Goal: Information Seeking & Learning: Learn about a topic

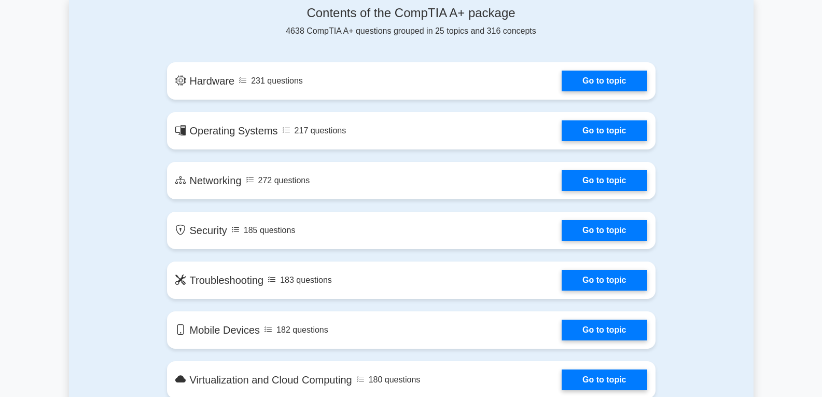
scroll to position [610, 0]
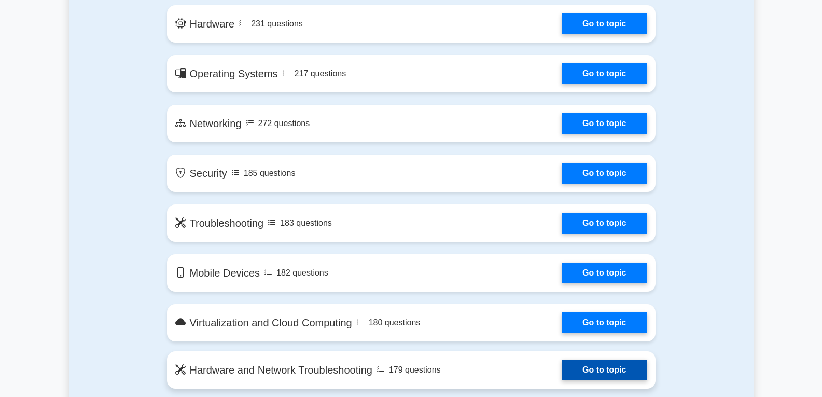
click at [576, 365] on link "Go to topic" at bounding box center [604, 370] width 85 height 21
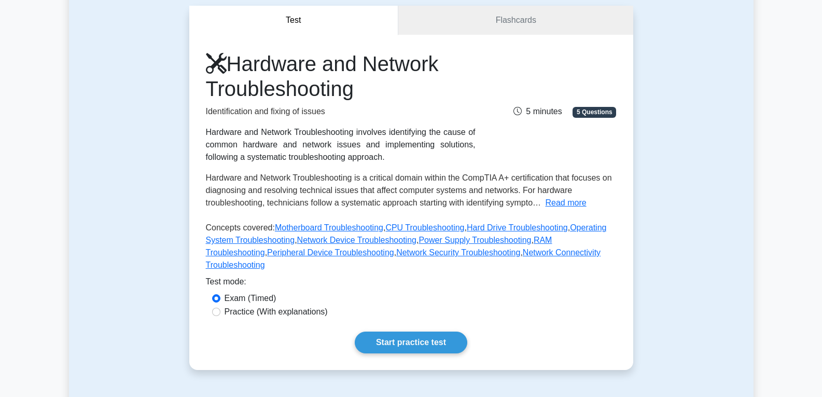
scroll to position [100, 0]
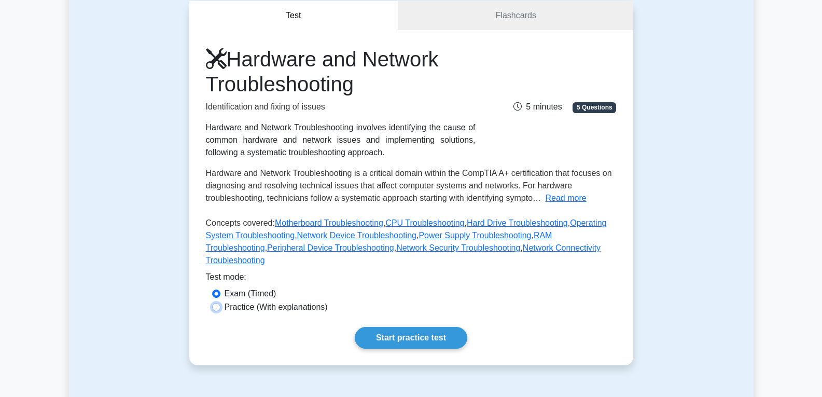
click at [215, 303] on input "Practice (With explanations)" at bounding box center [216, 307] width 8 height 8
radio input "true"
click at [414, 327] on link "Start practice test" at bounding box center [411, 338] width 113 height 22
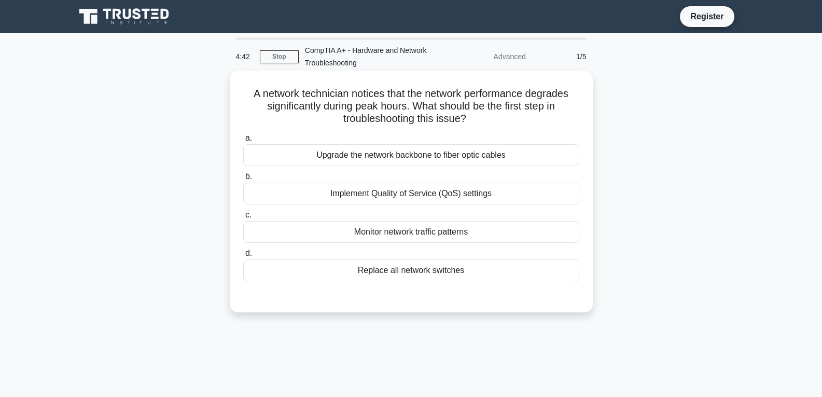
click at [424, 193] on div "Implement Quality of Service (QoS) settings" at bounding box center [411, 194] width 336 height 22
click at [243, 180] on input "b. Implement Quality of Service (QoS) settings" at bounding box center [243, 176] width 0 height 7
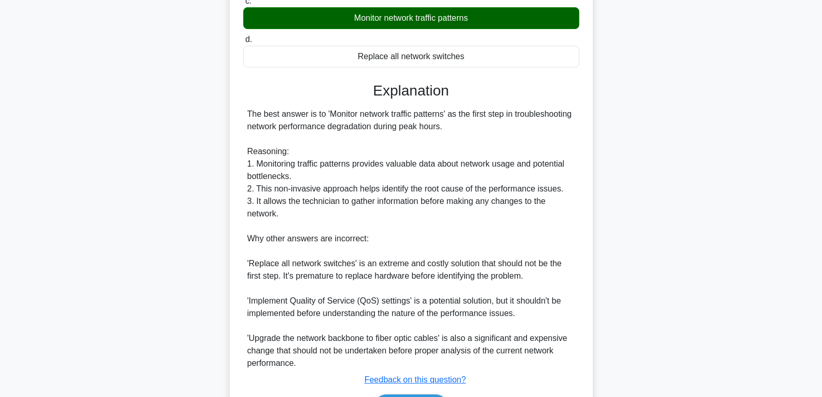
scroll to position [280, 0]
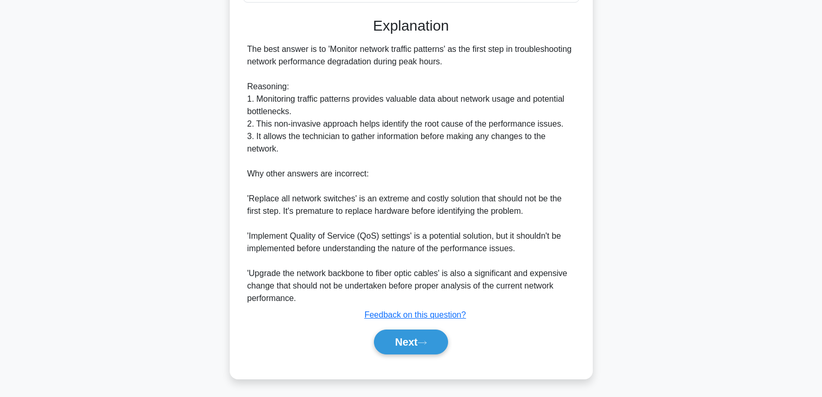
click at [431, 356] on div "Next" at bounding box center [411, 341] width 336 height 33
click at [430, 349] on button "Next" at bounding box center [411, 341] width 74 height 25
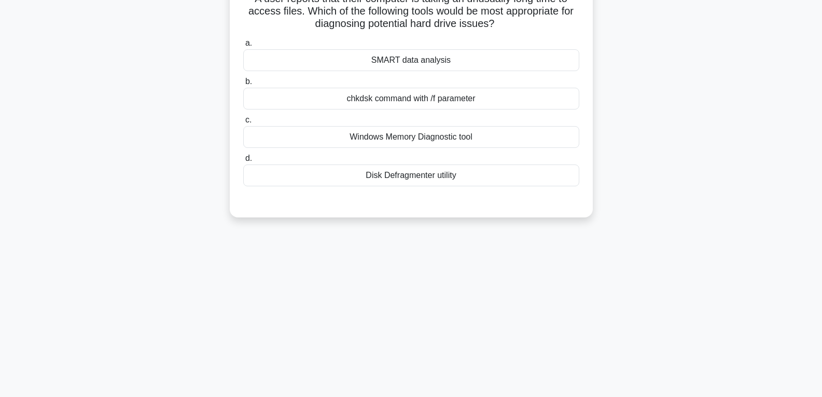
scroll to position [85, 0]
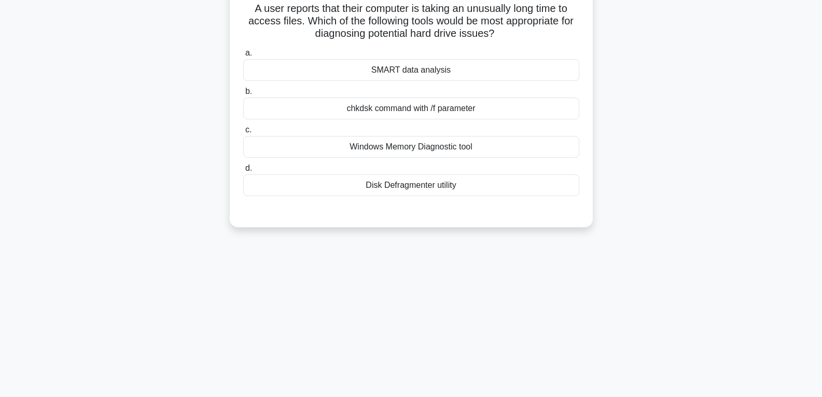
click at [408, 143] on div "Windows Memory Diagnostic tool" at bounding box center [411, 147] width 336 height 22
click at [243, 133] on input "c. Windows Memory Diagnostic tool" at bounding box center [243, 130] width 0 height 7
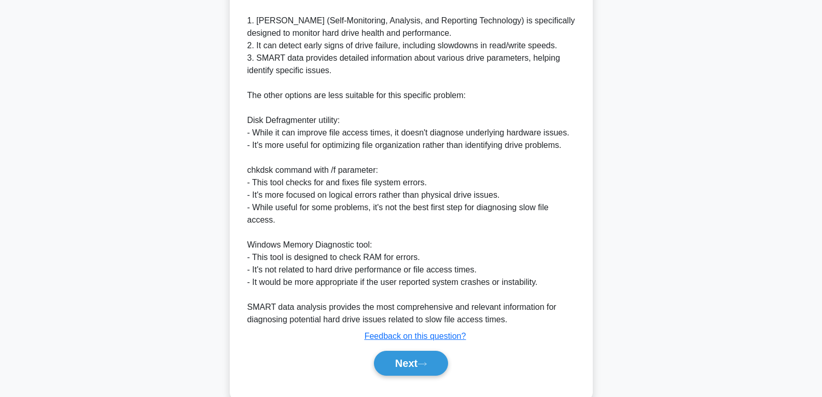
scroll to position [362, 0]
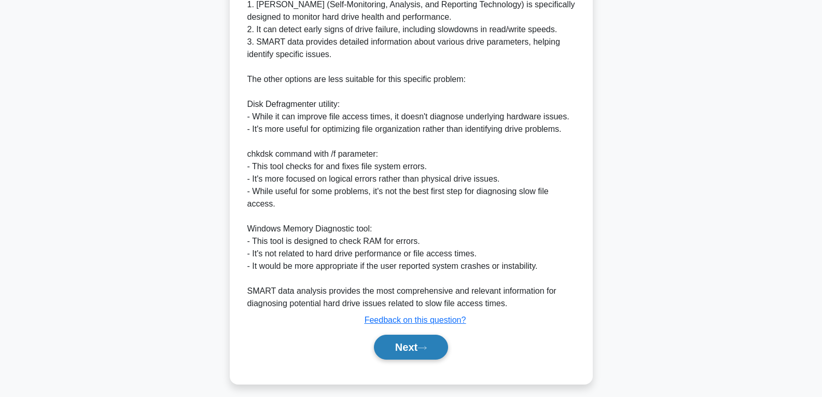
click at [411, 342] on button "Next" at bounding box center [411, 347] width 74 height 25
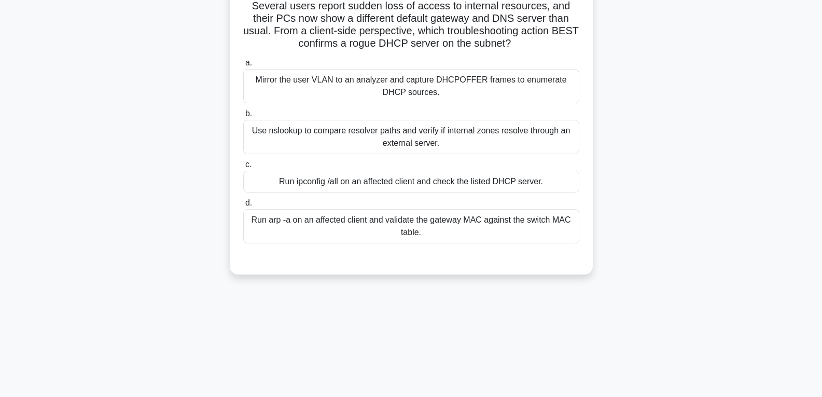
scroll to position [87, 0]
click at [484, 129] on div "Use nslookup to compare resolver paths and verify if internal zones resolve thr…" at bounding box center [411, 138] width 336 height 34
click at [243, 118] on input "b. Use nslookup to compare resolver paths and verify if internal zones resolve …" at bounding box center [243, 115] width 0 height 7
